Goal: Task Accomplishment & Management: Use online tool/utility

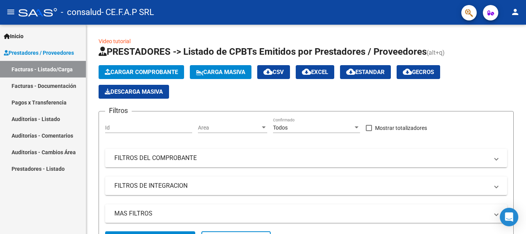
click at [45, 72] on link "Facturas - Listado/Carga" at bounding box center [43, 69] width 86 height 17
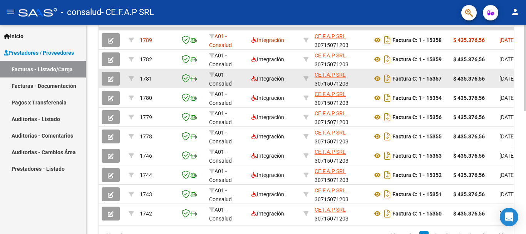
scroll to position [299, 0]
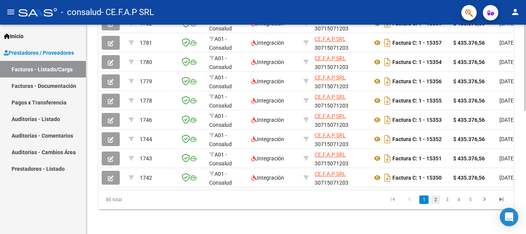
click at [436, 201] on link "2" at bounding box center [435, 199] width 9 height 8
click at [525, 171] on div at bounding box center [525, 190] width 2 height 86
click at [447, 201] on link "3" at bounding box center [446, 199] width 9 height 8
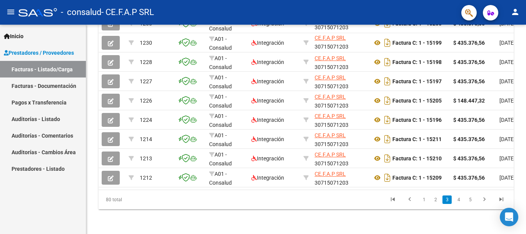
drag, startPoint x: 525, startPoint y: 180, endPoint x: 525, endPoint y: 130, distance: 50.0
click at [525, 130] on div at bounding box center [525, 117] width 0 height 234
click at [459, 200] on link "4" at bounding box center [458, 199] width 9 height 8
click at [525, 186] on html "menu - consalud - CE.F.A.P SRL person Inicio Instructivos Contacto OS Prestador…" at bounding box center [263, 117] width 526 height 234
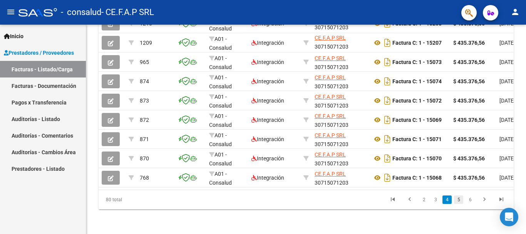
click at [458, 202] on link "5" at bounding box center [458, 199] width 9 height 8
click at [458, 202] on link "6" at bounding box center [458, 199] width 9 height 8
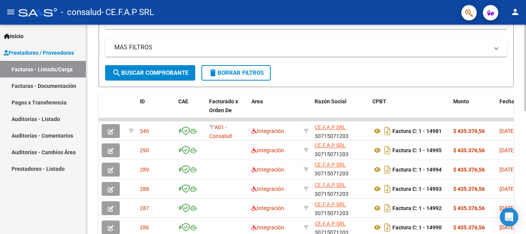
scroll to position [167, 0]
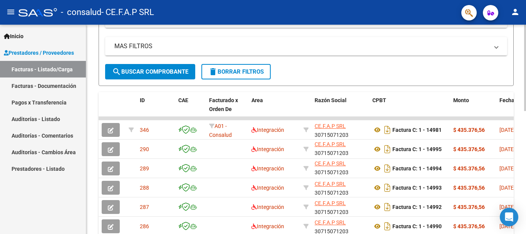
click at [525, 131] on html "menu - consalud - CE.F.A.P SRL person Inicio Instructivos Contacto OS Prestador…" at bounding box center [263, 117] width 526 height 234
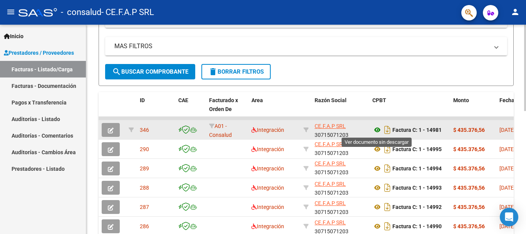
click at [377, 130] on icon at bounding box center [377, 129] width 10 height 9
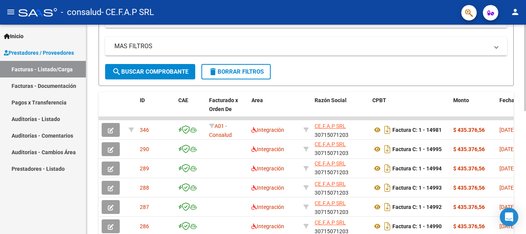
drag, startPoint x: 525, startPoint y: 140, endPoint x: 525, endPoint y: 156, distance: 15.4
click at [525, 156] on html "menu - consalud - CE.F.A.P SRL person Inicio Instructivos Contacto OS Prestador…" at bounding box center [263, 117] width 526 height 234
drag, startPoint x: 525, startPoint y: 107, endPoint x: 525, endPoint y: 130, distance: 23.1
click at [525, 130] on html "menu - consalud - CE.F.A.P SRL person Inicio Instructivos Contacto OS Prestador…" at bounding box center [263, 117] width 526 height 234
drag, startPoint x: 525, startPoint y: 171, endPoint x: 525, endPoint y: 209, distance: 38.5
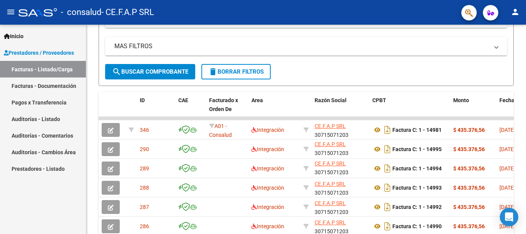
click at [525, 209] on div at bounding box center [525, 117] width 0 height 234
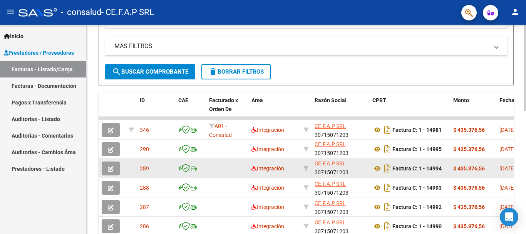
scroll to position [0, 0]
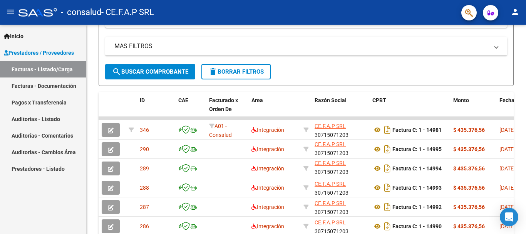
drag, startPoint x: 525, startPoint y: 104, endPoint x: 525, endPoint y: 49, distance: 55.4
click at [525, 49] on div at bounding box center [525, 117] width 0 height 234
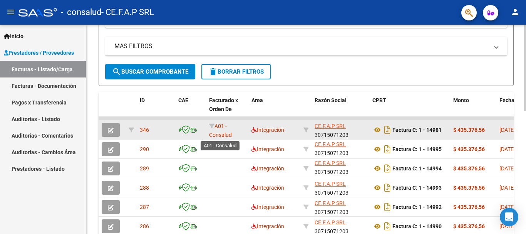
click at [216, 132] on span "A01 - Consalud" at bounding box center [220, 130] width 23 height 15
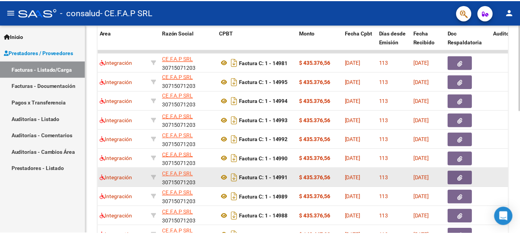
scroll to position [171, 0]
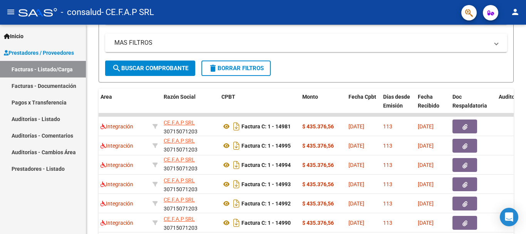
click at [516, 12] on mat-icon "person" at bounding box center [514, 11] width 9 height 9
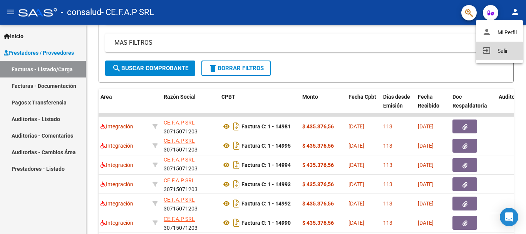
click at [509, 51] on button "exit_to_app Salir" at bounding box center [499, 51] width 47 height 18
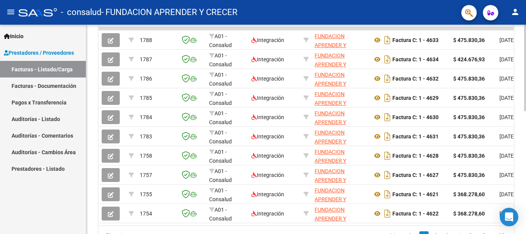
scroll to position [299, 0]
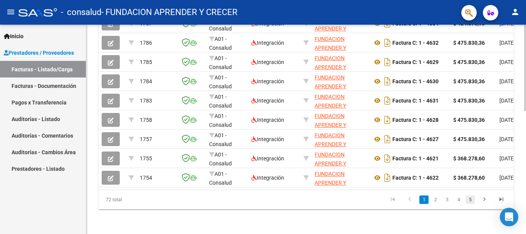
click at [468, 201] on link "5" at bounding box center [469, 199] width 9 height 8
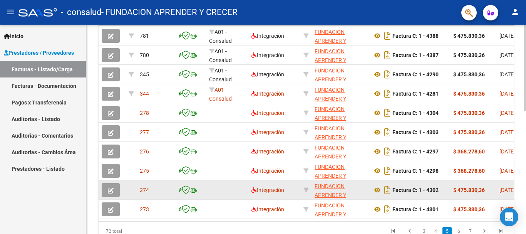
scroll to position [234, 0]
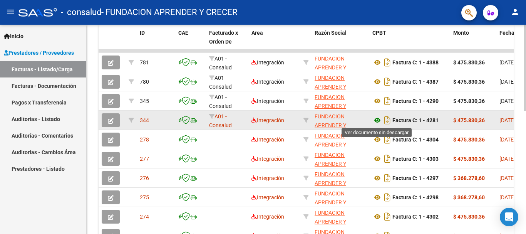
click at [377, 120] on icon at bounding box center [377, 119] width 10 height 9
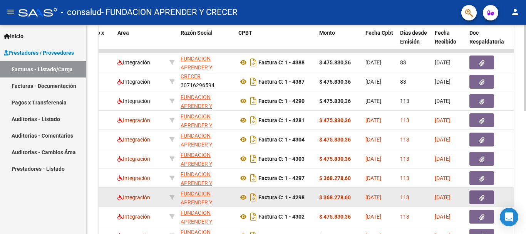
scroll to position [299, 0]
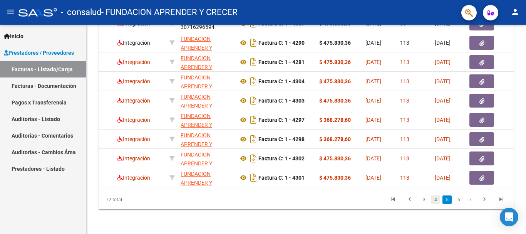
click at [434, 199] on link "4" at bounding box center [435, 199] width 9 height 8
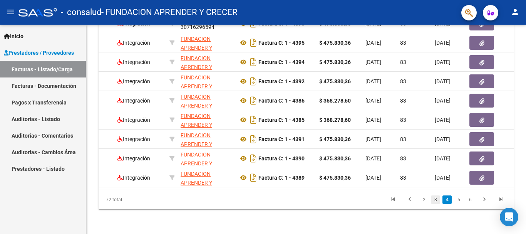
click at [436, 200] on link "3" at bounding box center [435, 199] width 9 height 8
click at [436, 200] on link "2" at bounding box center [435, 199] width 9 height 8
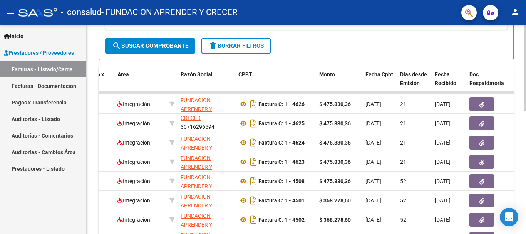
scroll to position [171, 0]
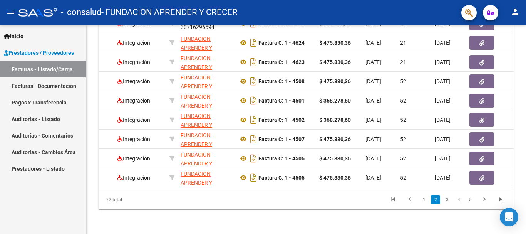
click at [425, 199] on link "1" at bounding box center [423, 199] width 9 height 8
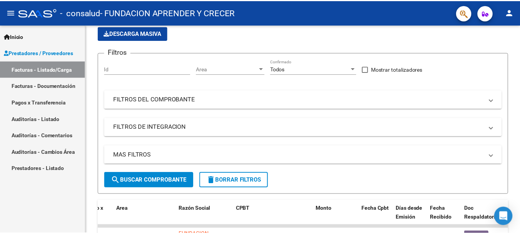
scroll to position [0, 0]
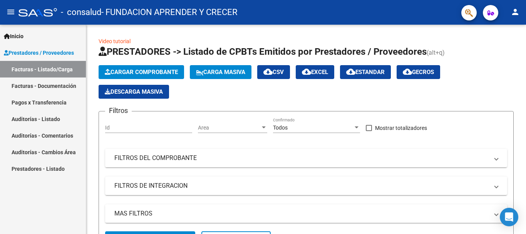
click at [514, 10] on mat-icon "person" at bounding box center [514, 11] width 9 height 9
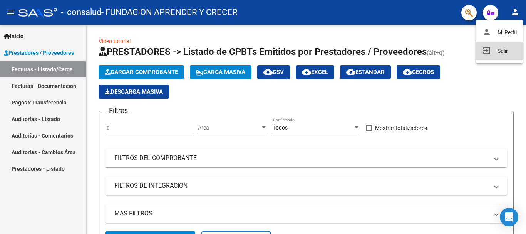
click at [504, 50] on button "exit_to_app Salir" at bounding box center [499, 51] width 47 height 18
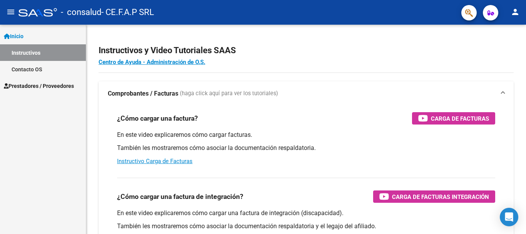
click at [37, 85] on span "Prestadores / Proveedores" at bounding box center [39, 86] width 70 height 8
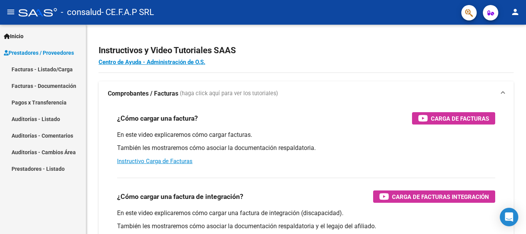
click at [34, 70] on link "Facturas - Listado/Carga" at bounding box center [43, 69] width 86 height 17
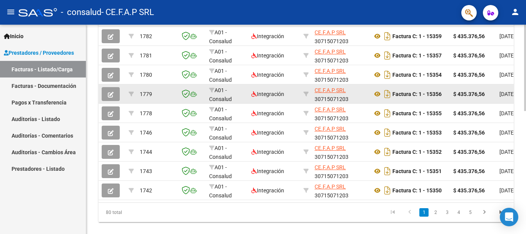
scroll to position [299, 0]
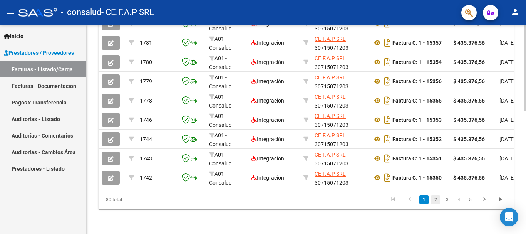
click at [434, 201] on link "2" at bounding box center [435, 199] width 9 height 8
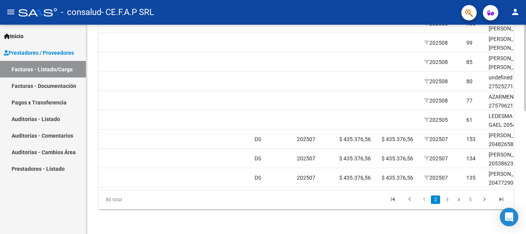
scroll to position [0, 679]
click at [458, 199] on link "4" at bounding box center [458, 199] width 9 height 8
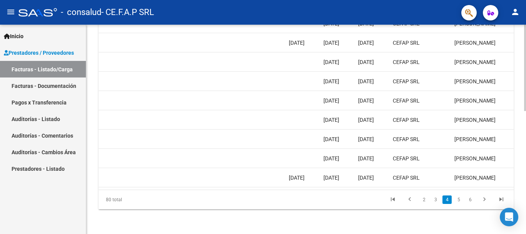
scroll to position [0, 1208]
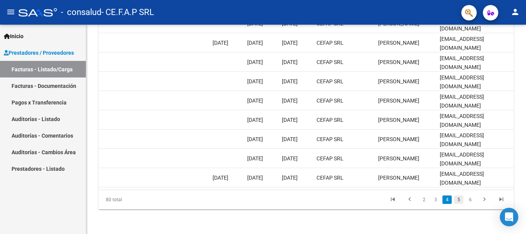
click at [458, 199] on link "5" at bounding box center [458, 199] width 9 height 8
click at [458, 200] on link "6" at bounding box center [458, 199] width 9 height 8
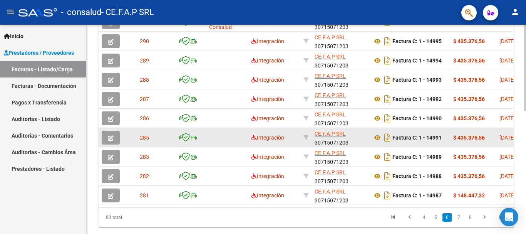
scroll to position [299, 0]
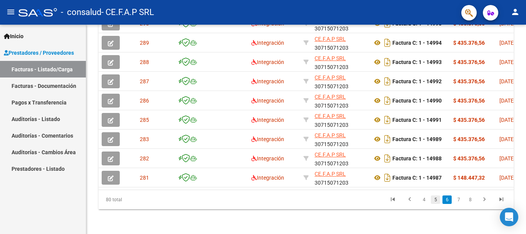
click at [435, 201] on link "5" at bounding box center [435, 199] width 9 height 8
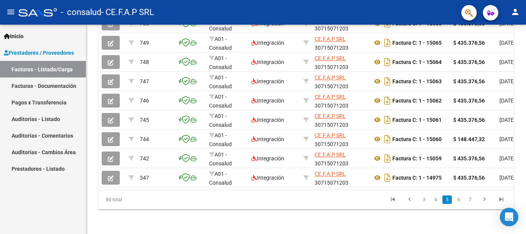
click at [525, 171] on div at bounding box center [525, 117] width 0 height 234
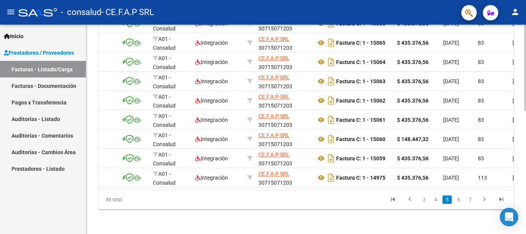
scroll to position [0, 0]
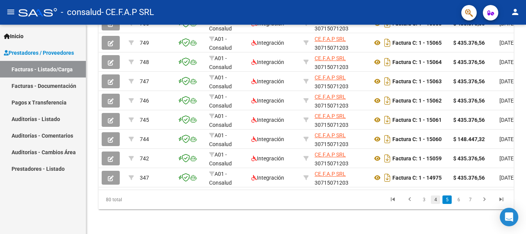
click at [433, 201] on link "4" at bounding box center [435, 199] width 9 height 8
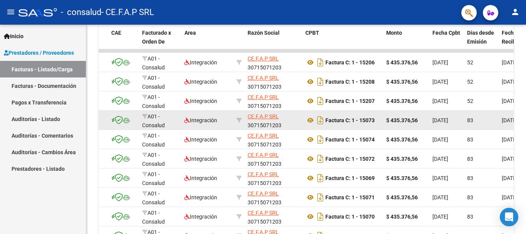
scroll to position [299, 0]
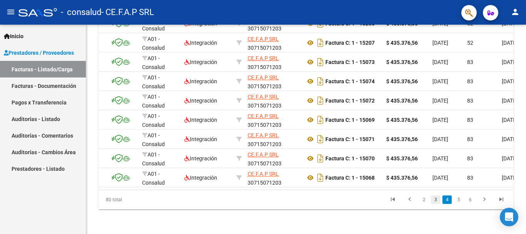
click at [437, 201] on link "3" at bounding box center [435, 199] width 9 height 8
click at [434, 201] on link "2" at bounding box center [435, 199] width 9 height 8
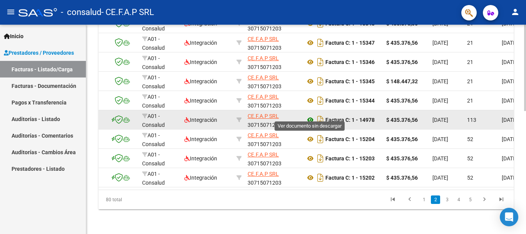
click at [308, 115] on icon at bounding box center [310, 119] width 10 height 9
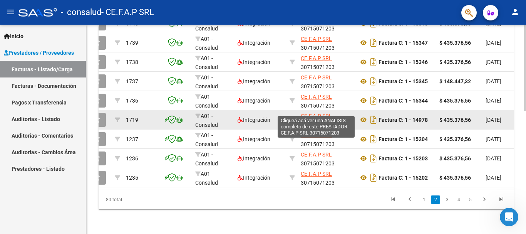
click at [311, 113] on span "CE.F.A.P SRL" at bounding box center [316, 116] width 31 height 6
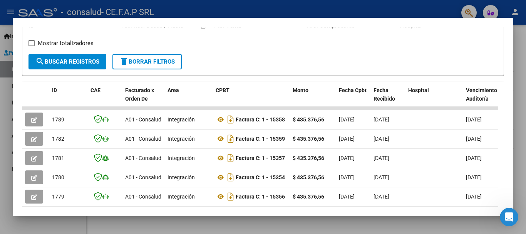
scroll to position [0, 0]
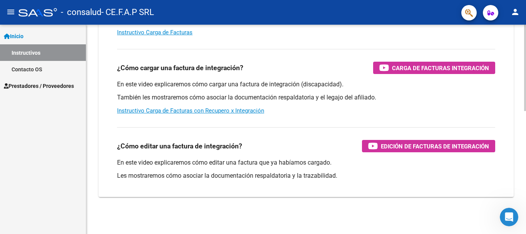
scroll to position [129, 0]
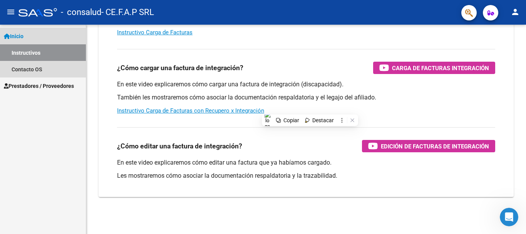
click at [25, 49] on link "Instructivos" at bounding box center [43, 52] width 86 height 17
click at [23, 37] on span "Inicio" at bounding box center [14, 36] width 20 height 8
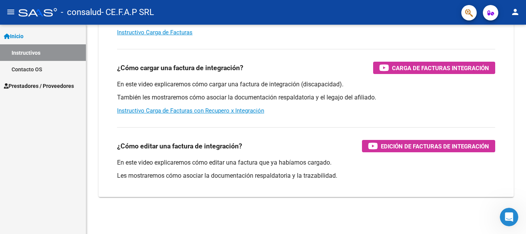
click at [23, 36] on span "Inicio" at bounding box center [14, 36] width 20 height 8
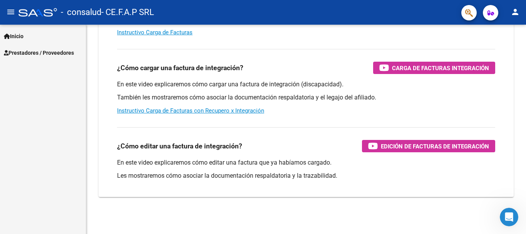
click at [23, 36] on span "Inicio" at bounding box center [14, 36] width 20 height 8
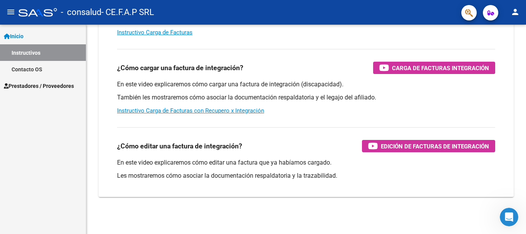
click at [30, 85] on span "Prestadores / Proveedores" at bounding box center [39, 86] width 70 height 8
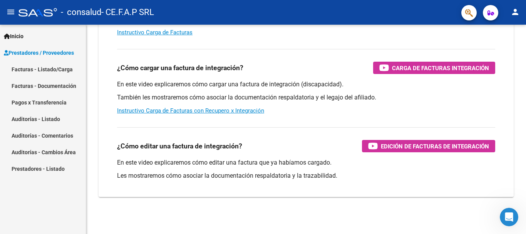
click at [30, 68] on link "Facturas - Listado/Carga" at bounding box center [43, 69] width 86 height 17
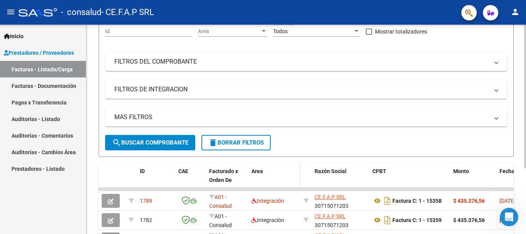
scroll to position [299, 0]
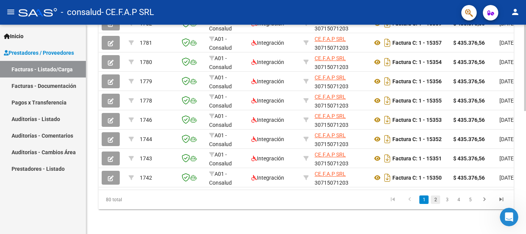
click at [435, 200] on link "2" at bounding box center [435, 199] width 9 height 8
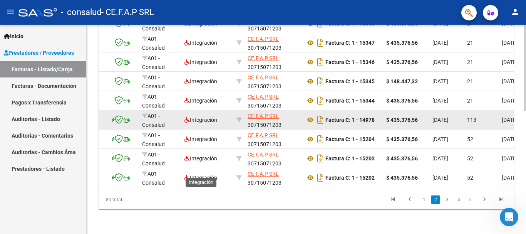
scroll to position [234, 0]
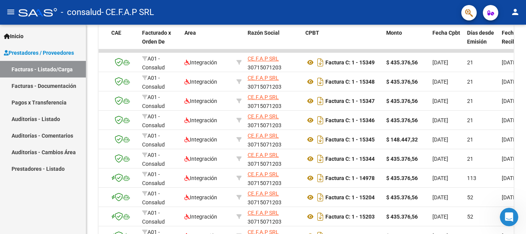
drag, startPoint x: 525, startPoint y: 185, endPoint x: 525, endPoint y: 192, distance: 6.9
click at [525, 192] on div at bounding box center [525, 117] width 0 height 234
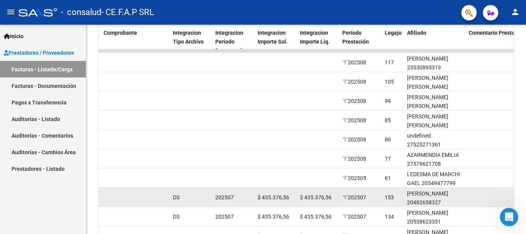
click at [179, 198] on span "DS" at bounding box center [176, 197] width 7 height 6
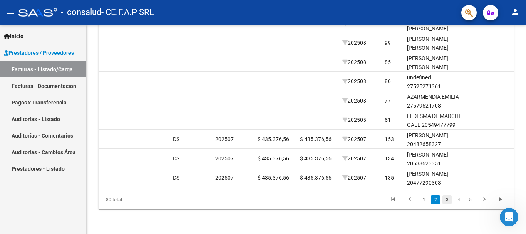
click at [447, 200] on link "3" at bounding box center [446, 199] width 9 height 8
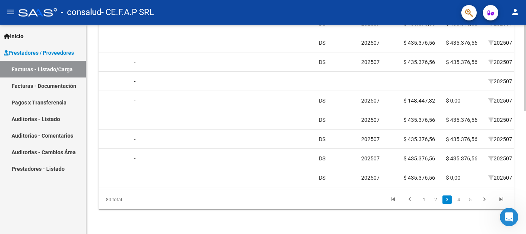
scroll to position [0, 643]
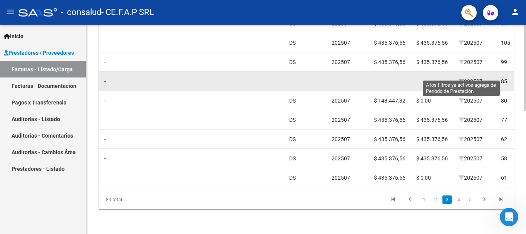
click at [463, 79] on icon at bounding box center [460, 81] width 5 height 5
type input "202507"
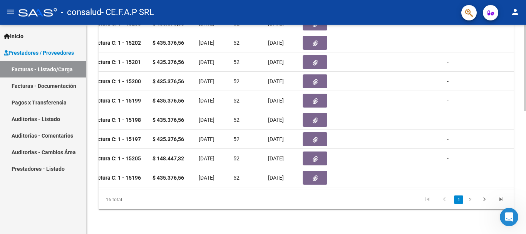
scroll to position [0, 305]
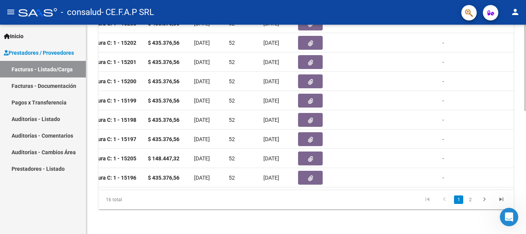
drag, startPoint x: 218, startPoint y: 228, endPoint x: 237, endPoint y: 227, distance: 19.3
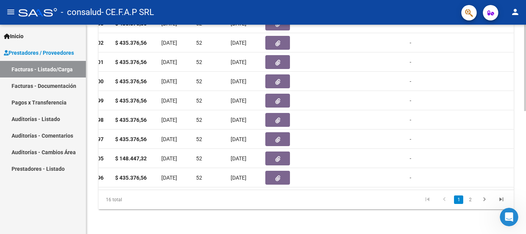
scroll to position [0, 335]
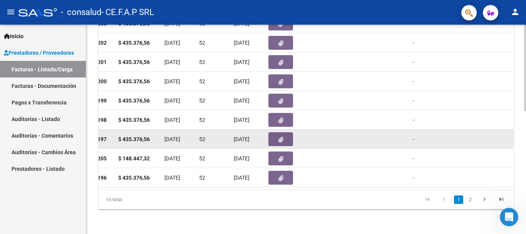
click at [281, 137] on icon "button" at bounding box center [280, 140] width 5 height 6
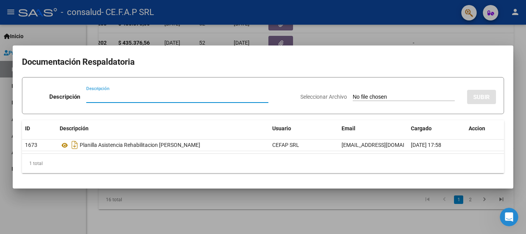
click at [446, 28] on div at bounding box center [263, 117] width 526 height 234
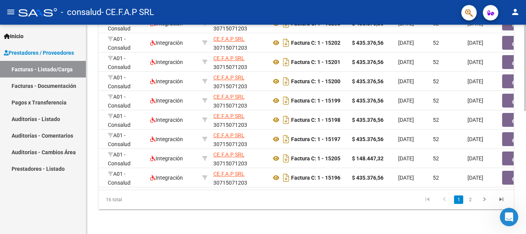
scroll to position [0, 80]
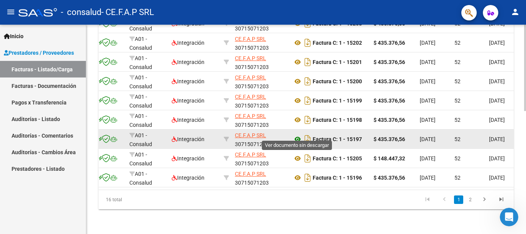
click at [298, 134] on icon at bounding box center [298, 138] width 10 height 9
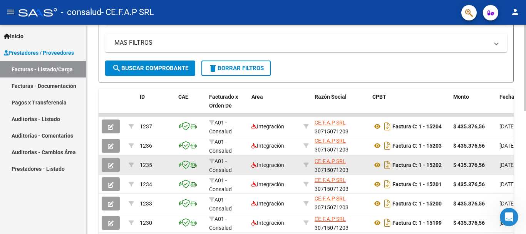
scroll to position [234, 0]
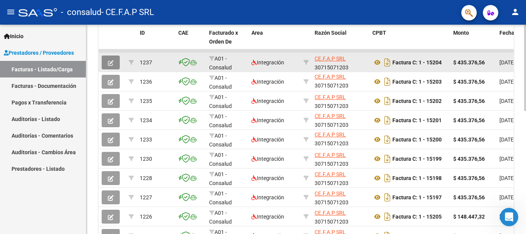
click at [112, 60] on icon "button" at bounding box center [111, 63] width 6 height 6
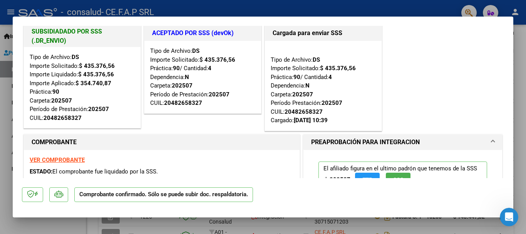
scroll to position [0, 0]
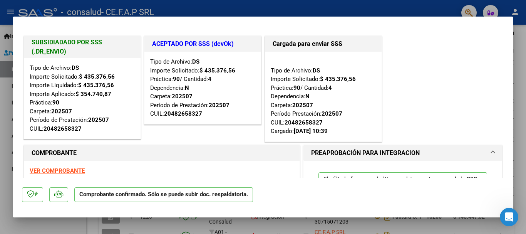
scroll to position [129, 0]
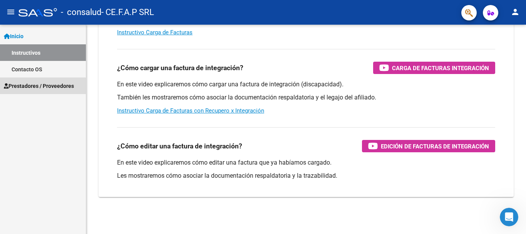
click at [34, 87] on span "Prestadores / Proveedores" at bounding box center [39, 86] width 70 height 8
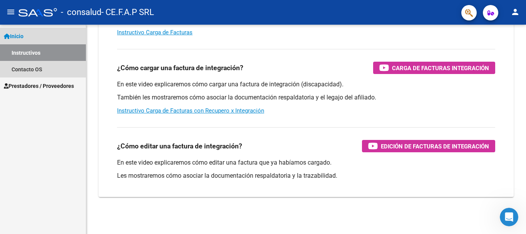
click at [35, 57] on link "Instructivos" at bounding box center [43, 52] width 86 height 17
click at [38, 70] on link "Contacto OS" at bounding box center [43, 69] width 86 height 17
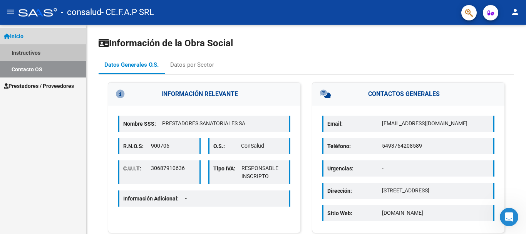
click at [32, 51] on link "Instructivos" at bounding box center [43, 52] width 86 height 17
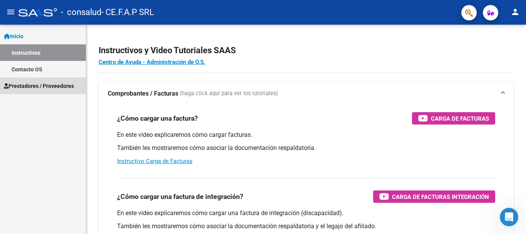
click at [42, 84] on span "Prestadores / Proveedores" at bounding box center [39, 86] width 70 height 8
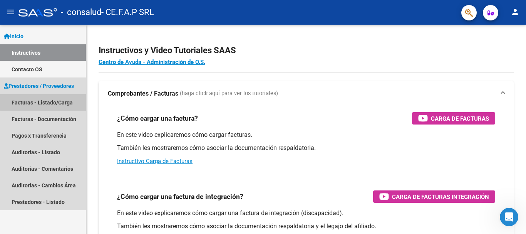
click at [44, 102] on link "Facturas - Listado/Carga" at bounding box center [43, 102] width 86 height 17
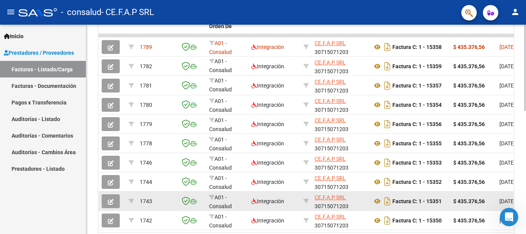
scroll to position [299, 0]
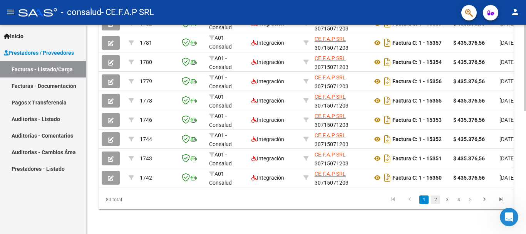
click at [435, 199] on link "2" at bounding box center [435, 199] width 9 height 8
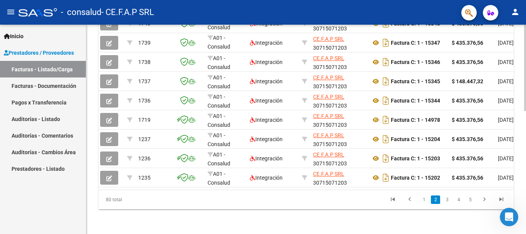
scroll to position [0, 0]
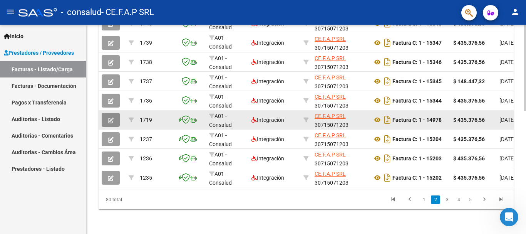
click at [110, 117] on icon "button" at bounding box center [111, 120] width 6 height 6
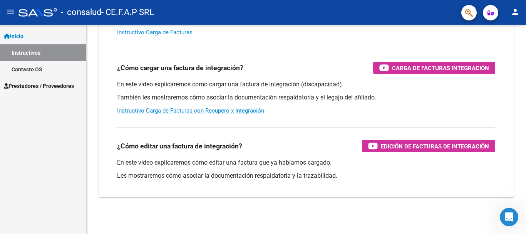
scroll to position [129, 0]
click at [42, 87] on span "Prestadores / Proveedores" at bounding box center [39, 86] width 70 height 8
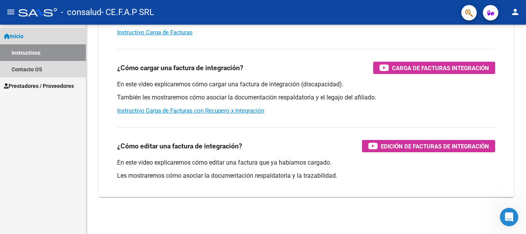
click at [42, 55] on link "Instructivos" at bounding box center [43, 52] width 86 height 17
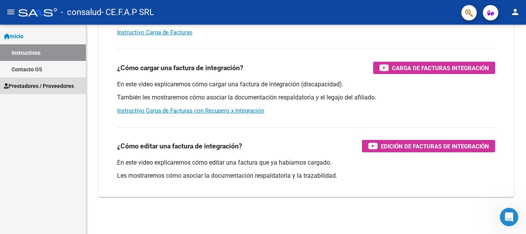
click at [33, 85] on span "Prestadores / Proveedores" at bounding box center [39, 86] width 70 height 8
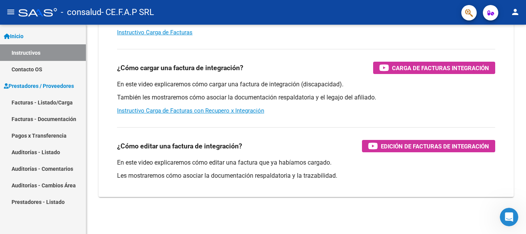
click at [33, 118] on link "Facturas - Documentación" at bounding box center [43, 118] width 86 height 17
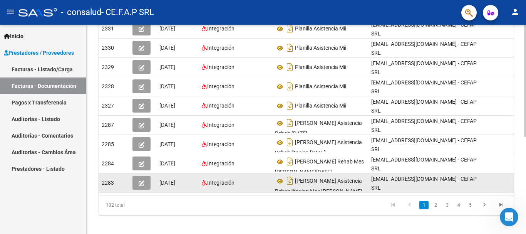
scroll to position [117, 0]
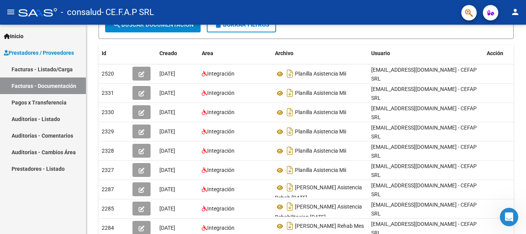
click at [49, 72] on link "Facturas - Listado/Carga" at bounding box center [43, 69] width 86 height 17
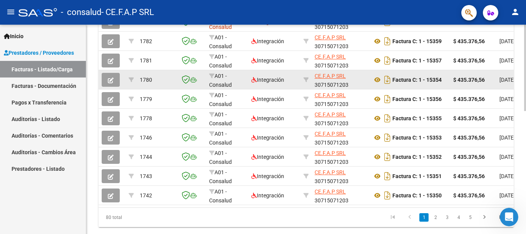
scroll to position [299, 0]
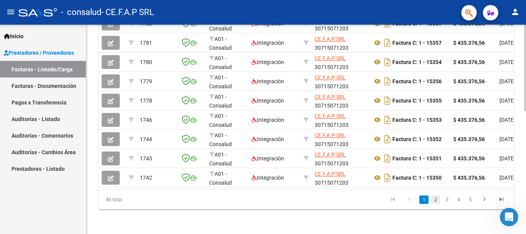
click at [434, 198] on link "2" at bounding box center [435, 199] width 9 height 8
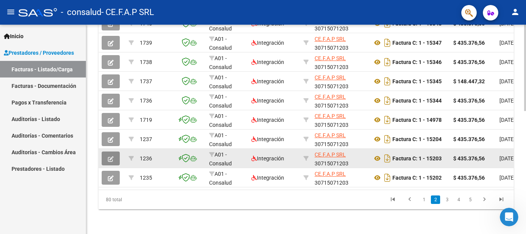
click at [111, 156] on icon "button" at bounding box center [111, 159] width 6 height 6
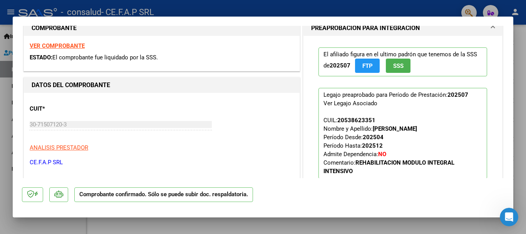
scroll to position [0, 0]
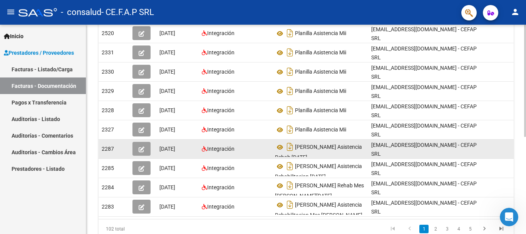
scroll to position [181, 0]
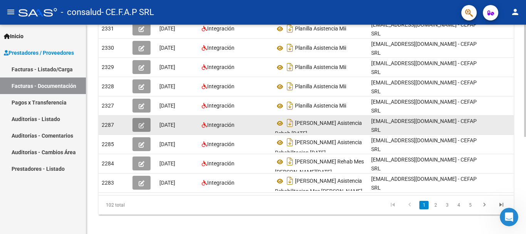
click at [139, 122] on icon "button" at bounding box center [142, 125] width 6 height 6
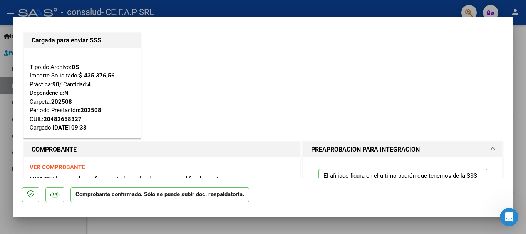
scroll to position [0, 0]
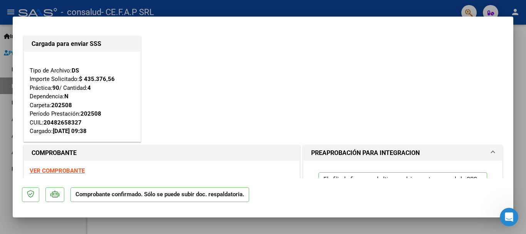
scroll to position [129, 0]
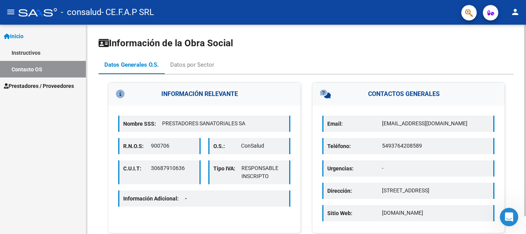
scroll to position [19, 0]
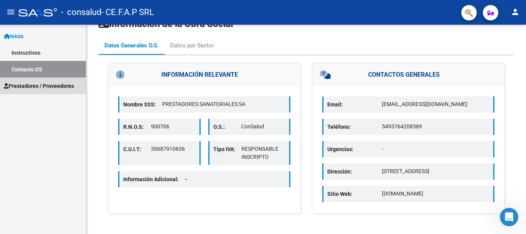
click at [36, 84] on span "Prestadores / Proveedores" at bounding box center [39, 86] width 70 height 8
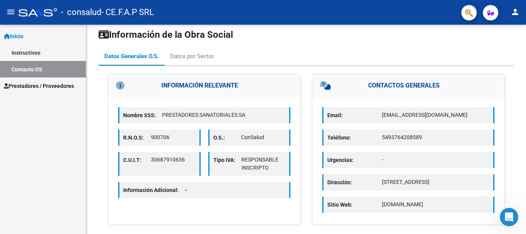
scroll to position [0, 0]
